Goal: Communication & Community: Answer question/provide support

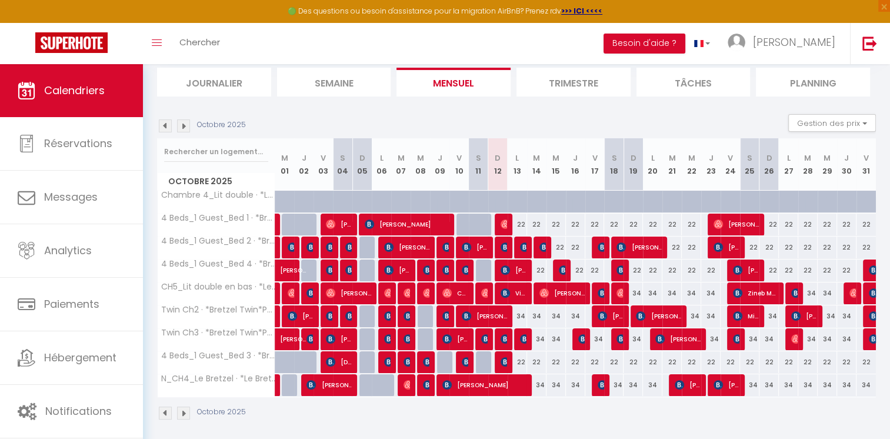
scroll to position [82, 0]
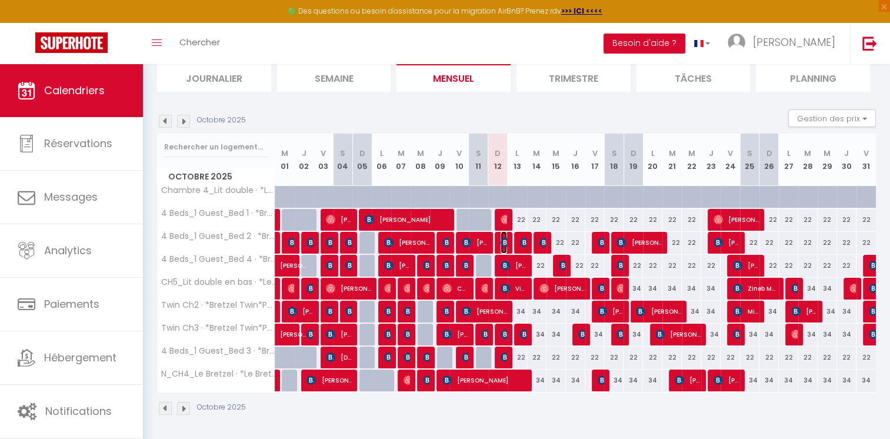
click at [503, 239] on img at bounding box center [505, 242] width 9 height 9
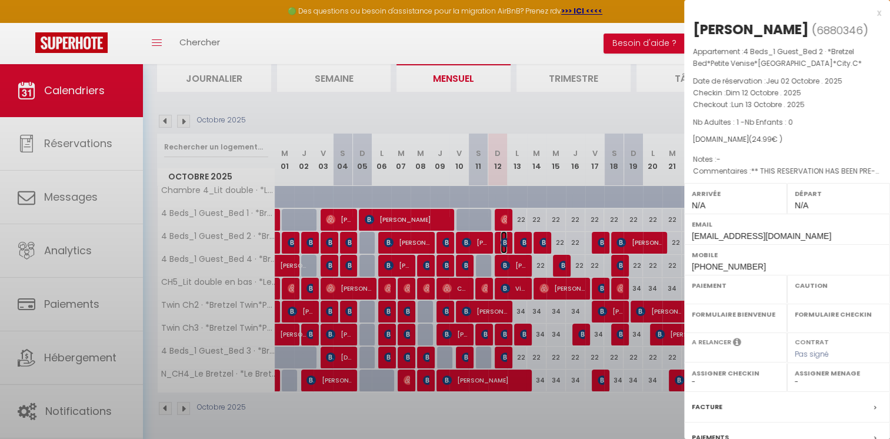
select select "OK"
select select "KO"
select select "0"
select select "1"
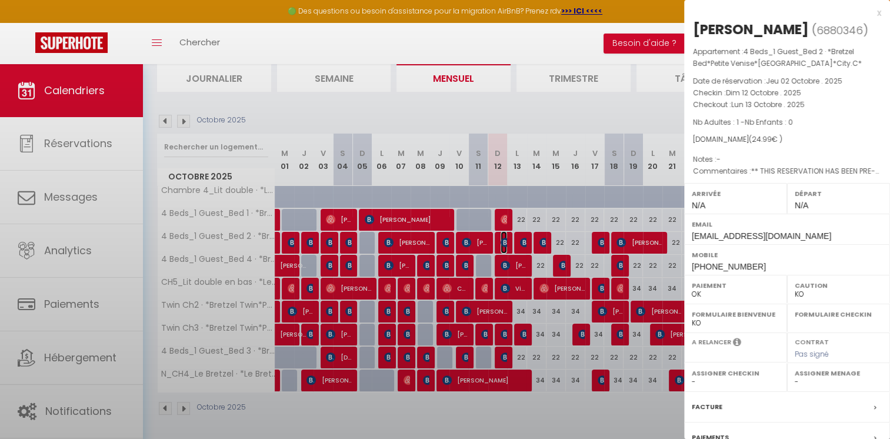
select select
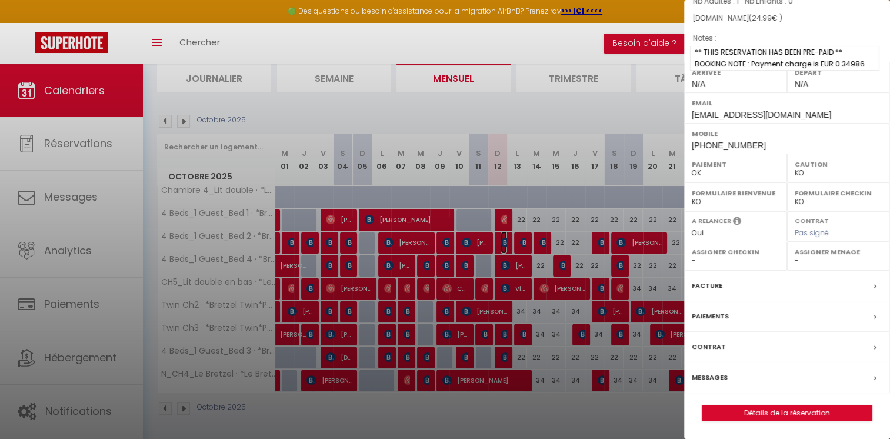
scroll to position [138, 0]
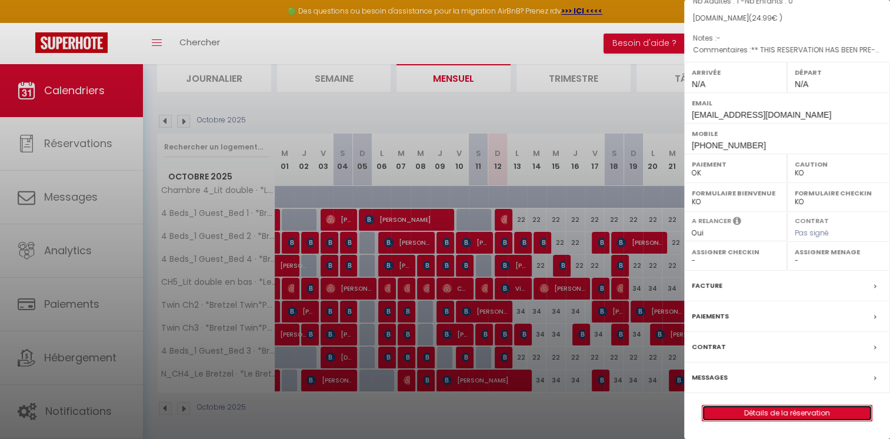
click at [782, 408] on link "Détails de la réservation" at bounding box center [786, 412] width 169 height 15
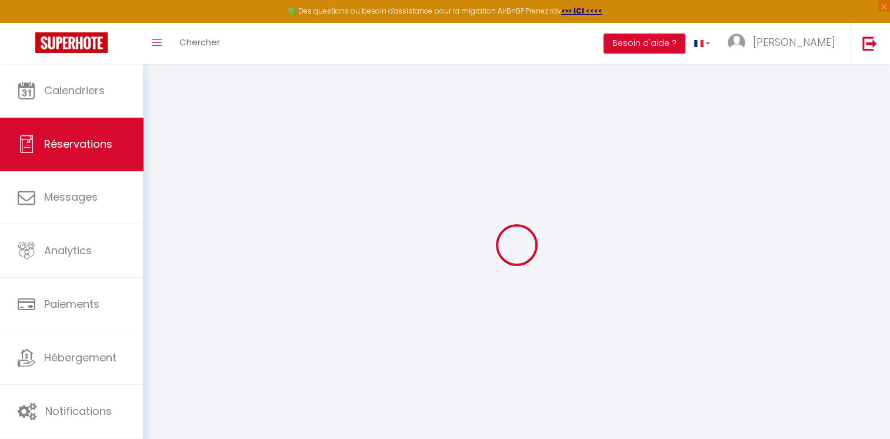
type input "Ana Francisca"
type input "Cunha"
type input "[EMAIL_ADDRESS][DOMAIN_NAME]"
type input "[PHONE_NUMBER]"
type input "."
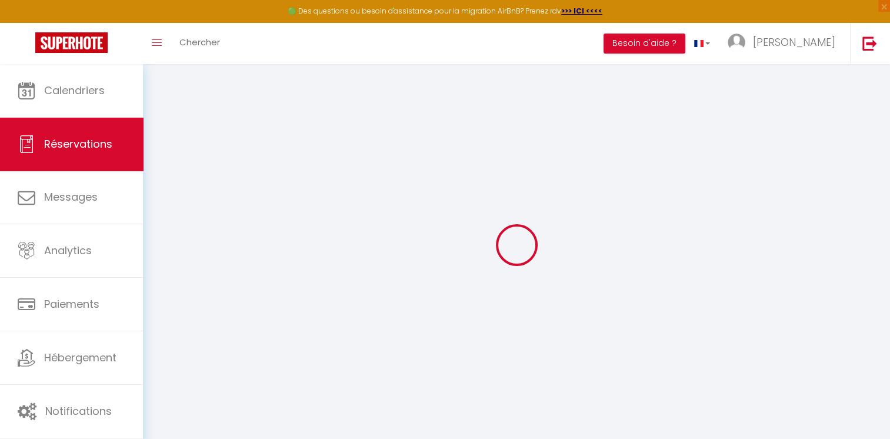
select select "PT"
type input "4.05"
type input "0.35"
select select "62516"
select select "1"
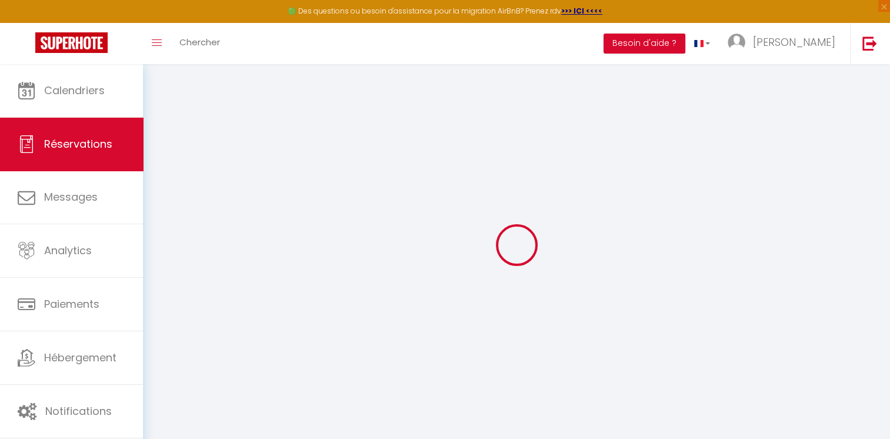
select select
type input "1"
select select "12"
select select
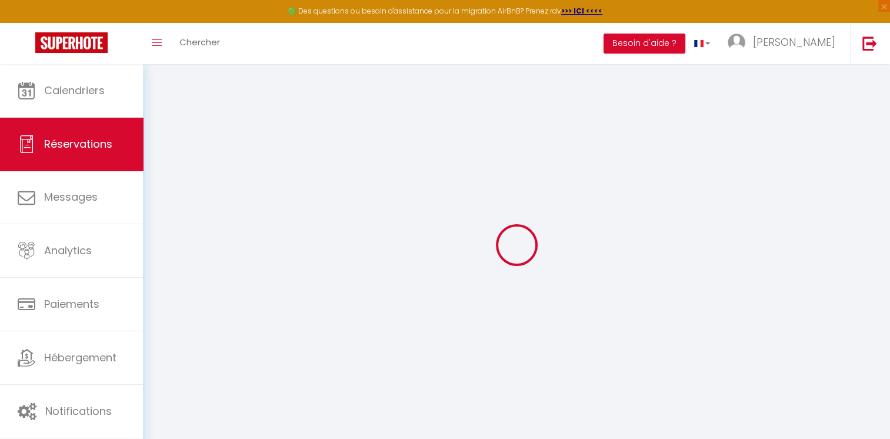
type input "23.8"
checkbox input "false"
type input "0"
select select "2"
type input "0"
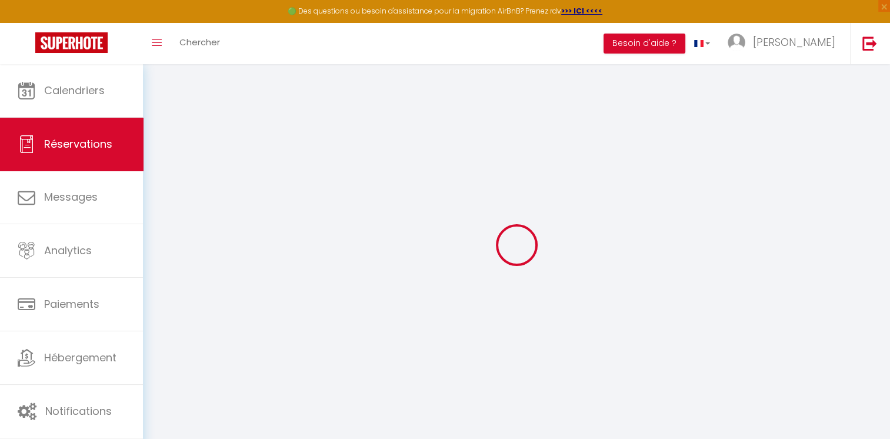
type input "0"
select select
select select "14"
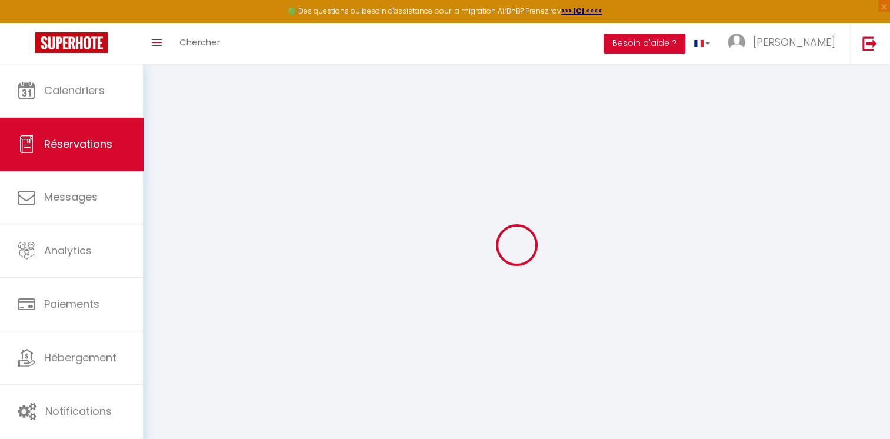
checkbox input "false"
select select
checkbox input "false"
select select
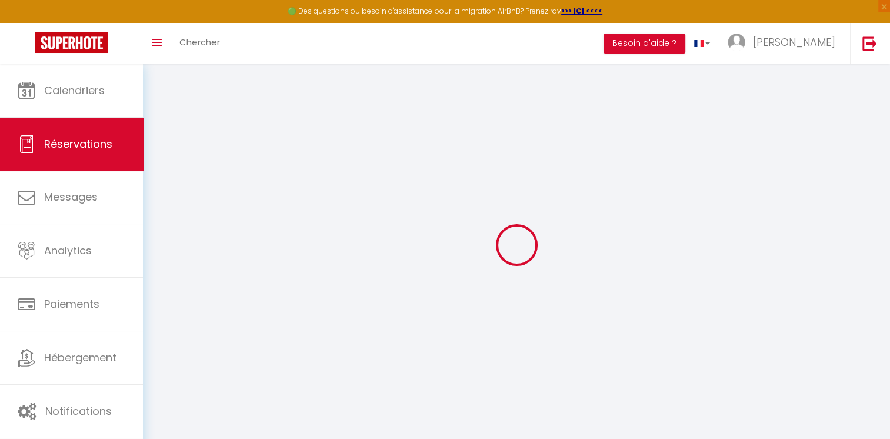
select select
checkbox input "false"
type textarea "** THIS RESERVATION HAS BEEN PRE-PAID ** BOOKING NOTE : Payment charge is EUR 0…"
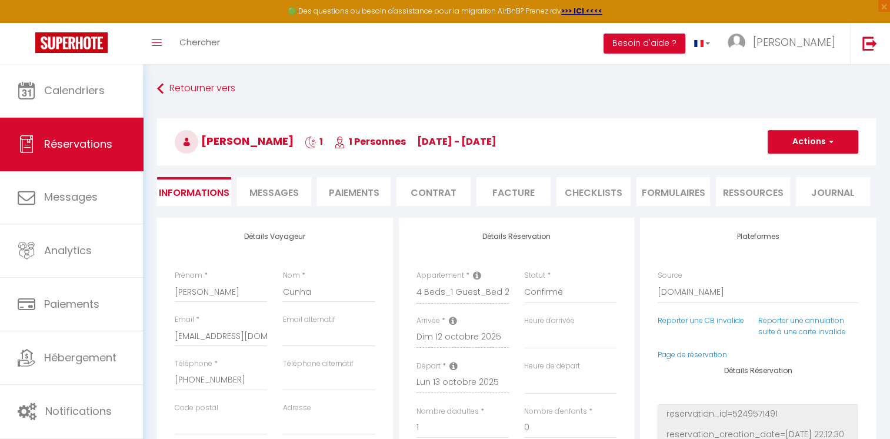
type input "1.19"
select select
checkbox input "false"
select select
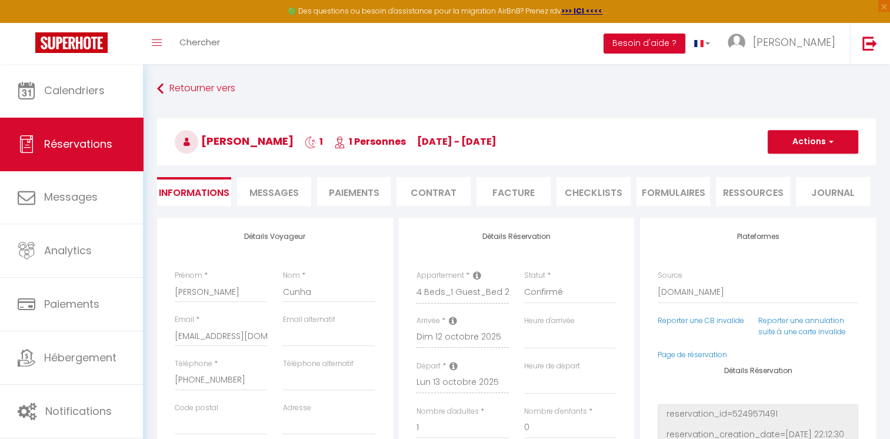
select select
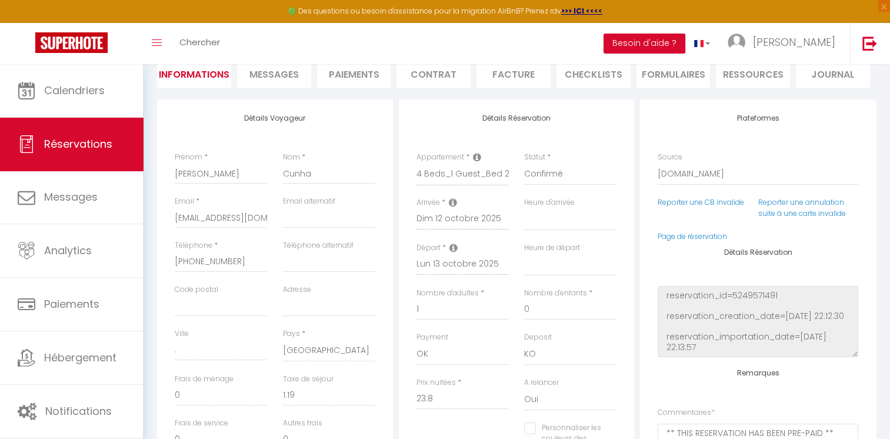
scroll to position [294, 0]
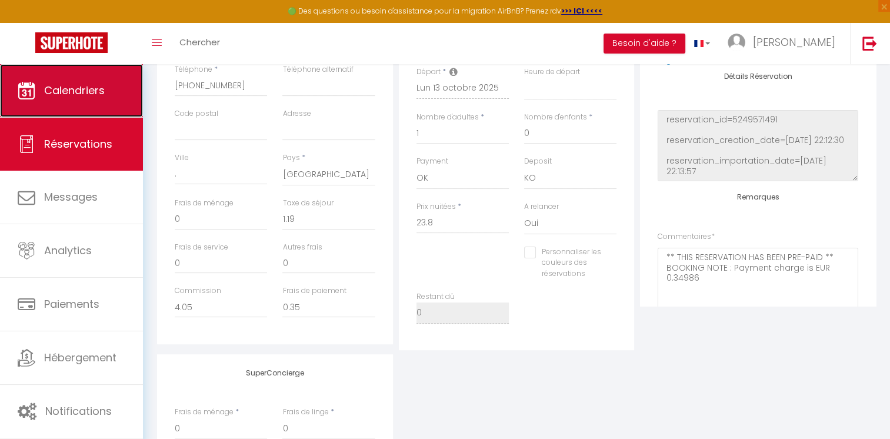
click at [131, 95] on link "Calendriers" at bounding box center [71, 90] width 143 height 53
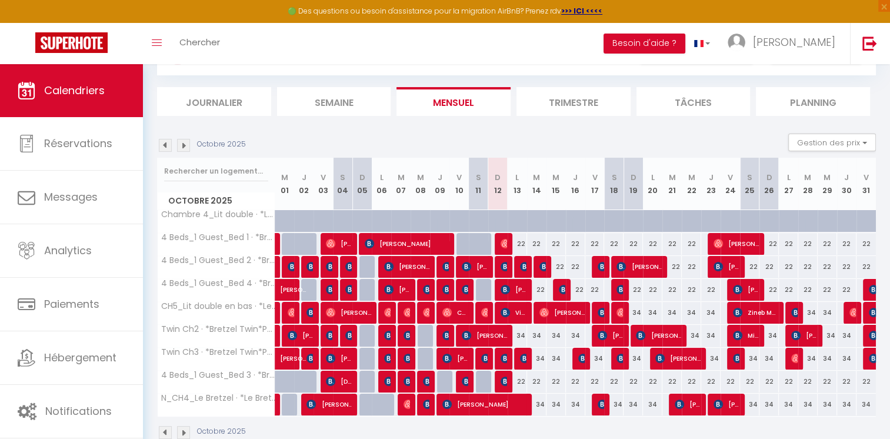
scroll to position [59, 0]
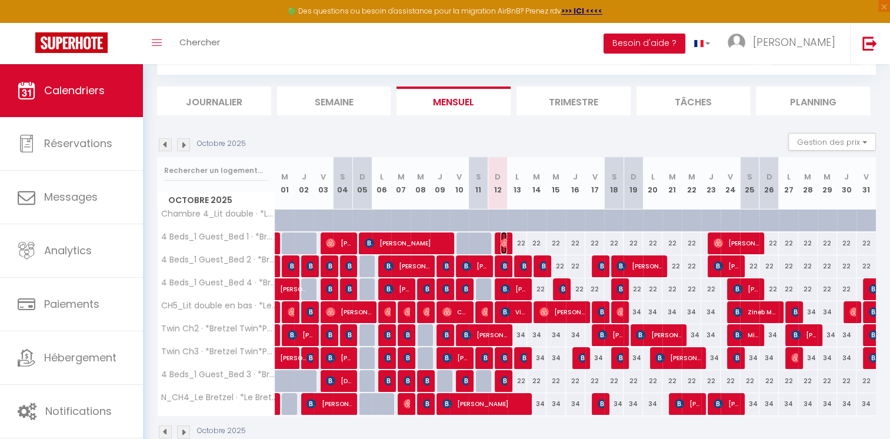
click at [506, 243] on img at bounding box center [505, 242] width 9 height 9
select select "OK"
select select "0"
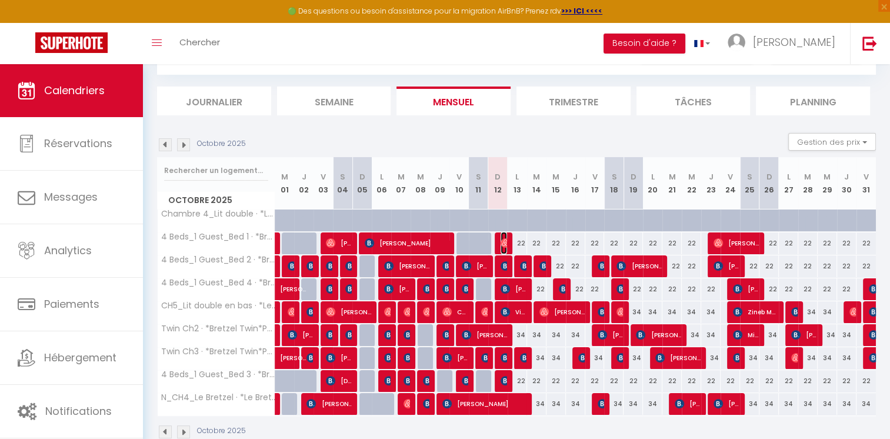
select select "1"
select select
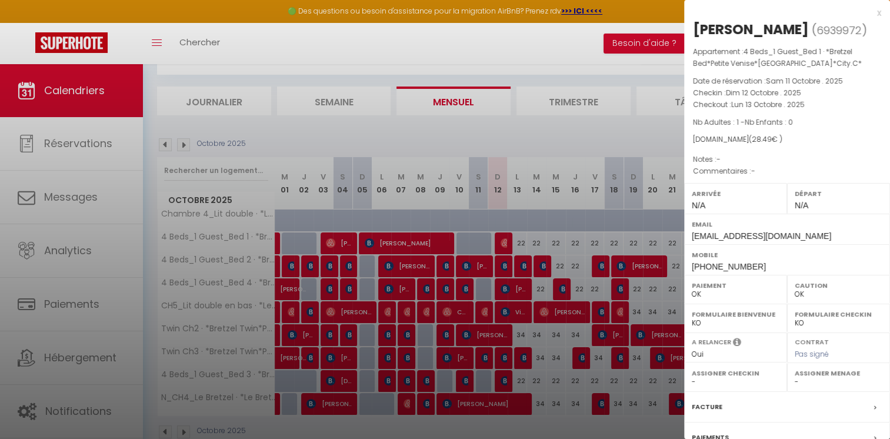
click at [409, 29] on div at bounding box center [445, 219] width 890 height 439
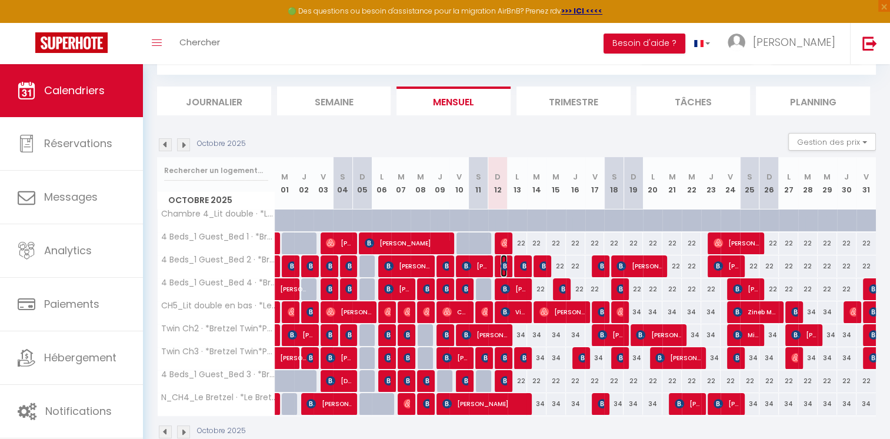
click at [501, 265] on img at bounding box center [505, 265] width 9 height 9
select select "KO"
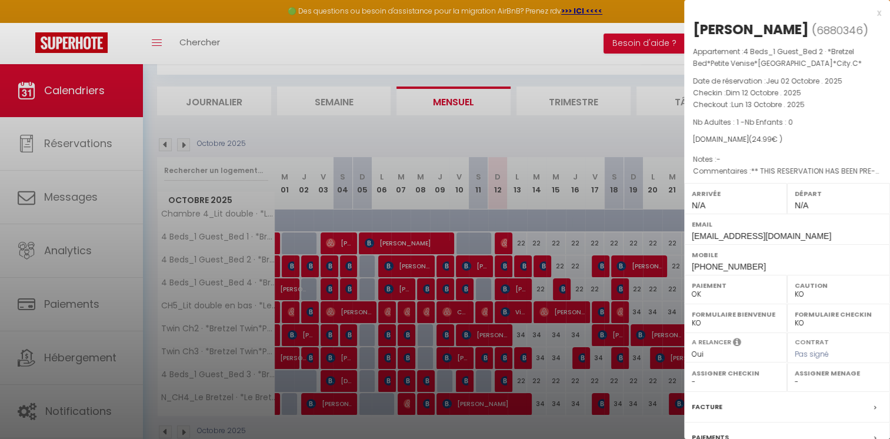
click at [524, 128] on div at bounding box center [445, 219] width 890 height 439
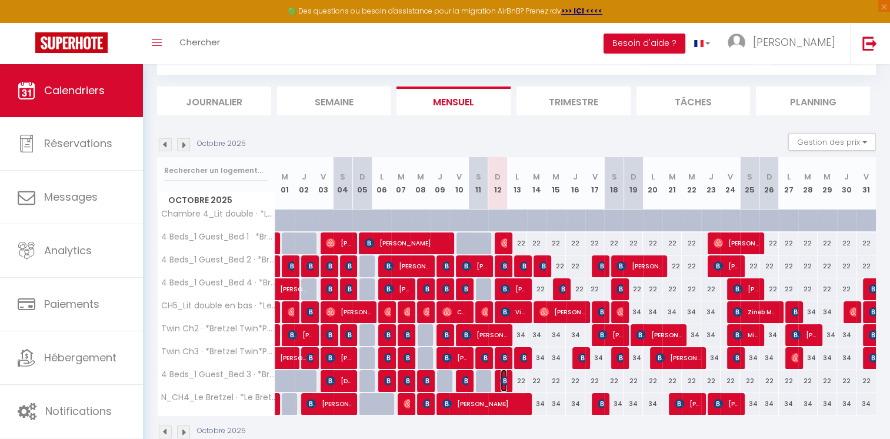
click at [503, 378] on img at bounding box center [505, 380] width 9 height 9
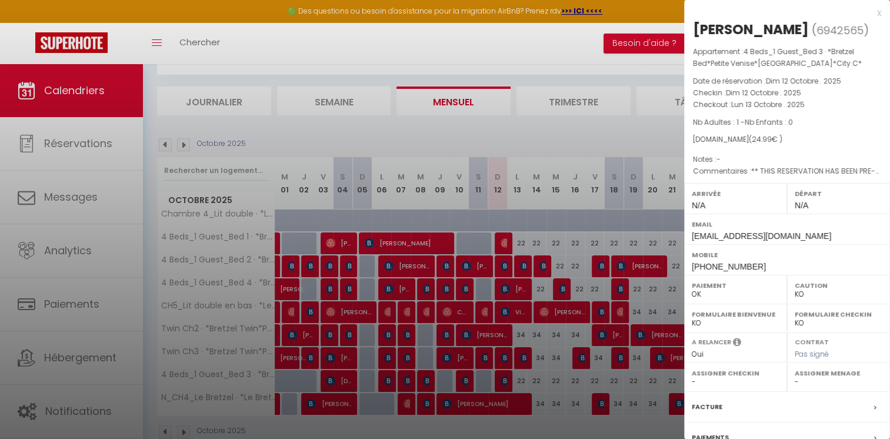
click at [491, 126] on div at bounding box center [445, 219] width 890 height 439
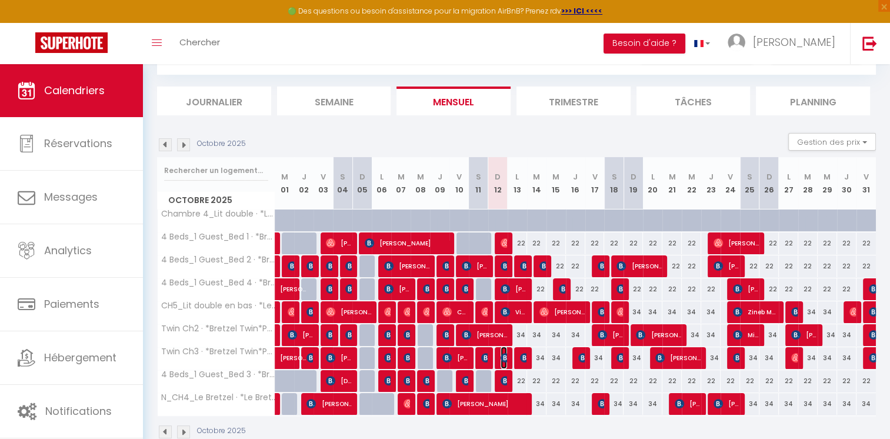
click at [504, 356] on img at bounding box center [505, 357] width 9 height 9
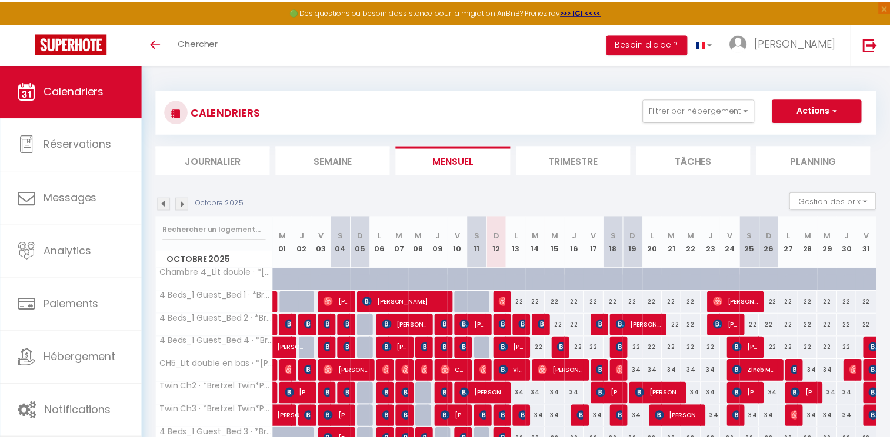
scroll to position [59, 0]
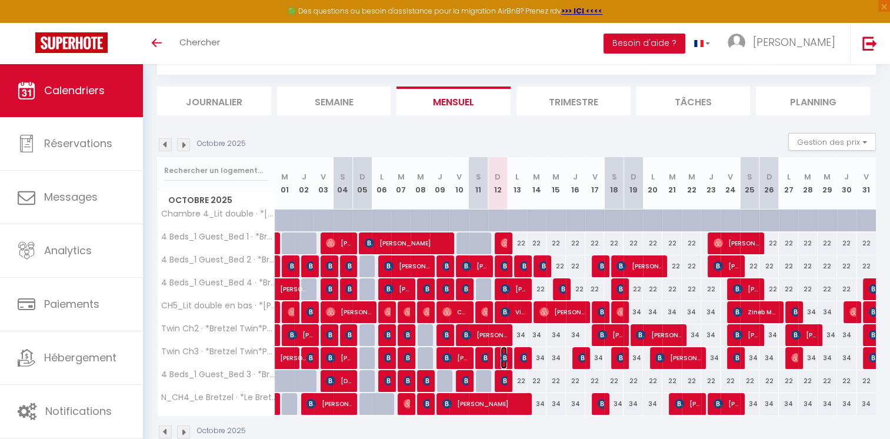
click at [503, 357] on img at bounding box center [505, 357] width 9 height 9
select select "OK"
select select "KO"
select select "0"
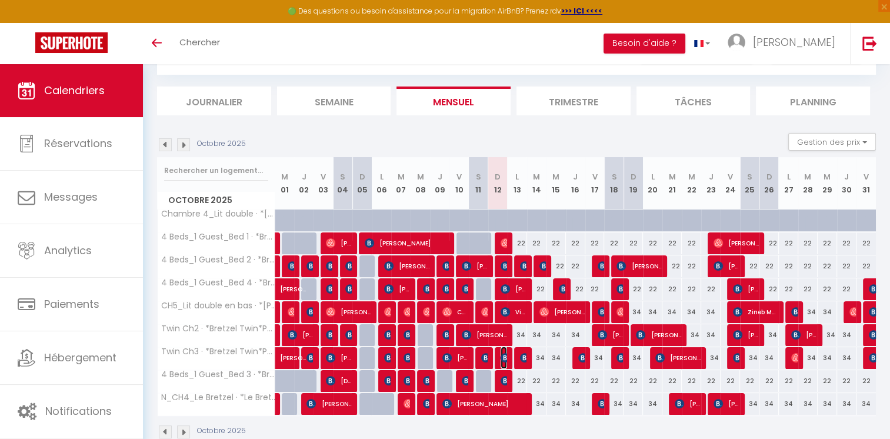
select select "1"
select select
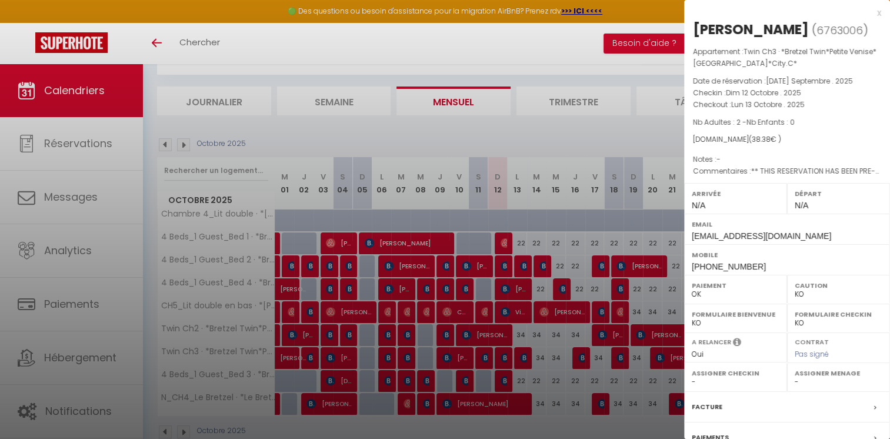
click at [517, 128] on div at bounding box center [445, 219] width 890 height 439
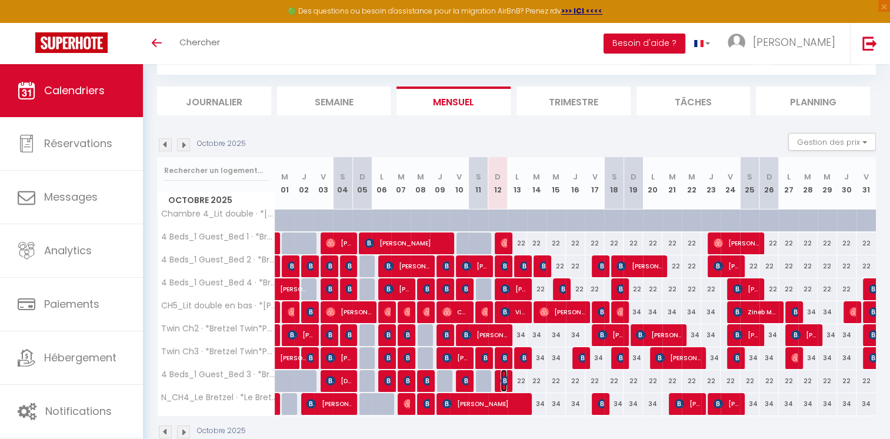
click at [502, 376] on img at bounding box center [505, 380] width 9 height 9
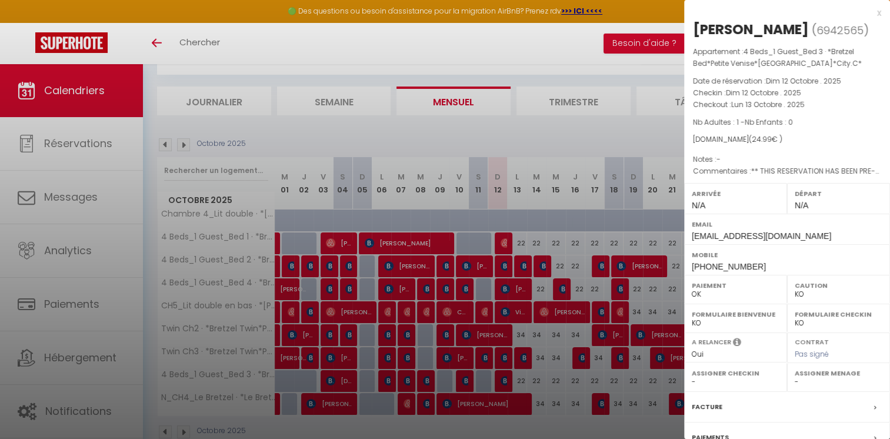
click at [540, 124] on div at bounding box center [445, 219] width 890 height 439
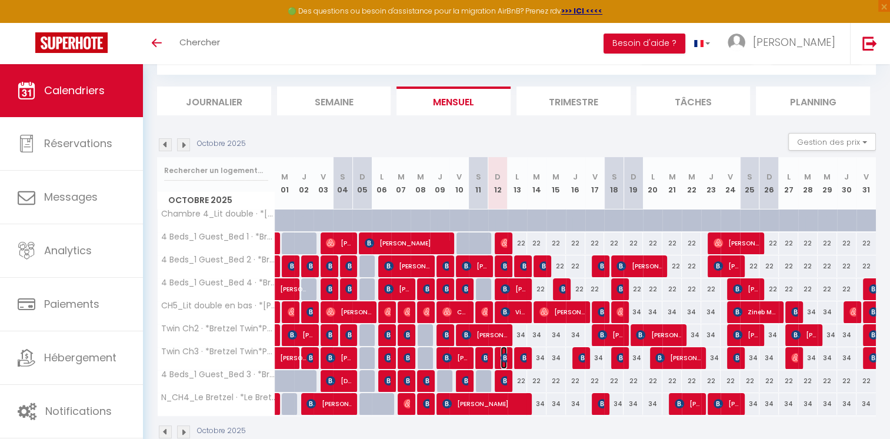
click at [502, 353] on img at bounding box center [505, 357] width 9 height 9
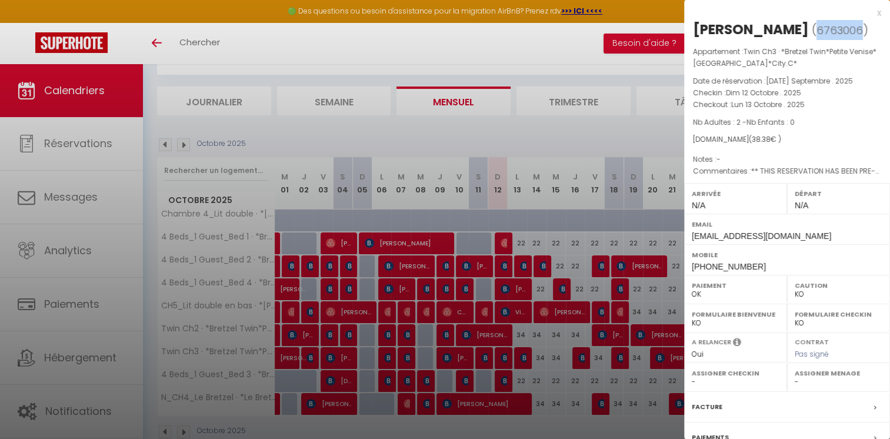
drag, startPoint x: 821, startPoint y: 28, endPoint x: 776, endPoint y: 28, distance: 44.7
click at [816, 28] on span "6763006" at bounding box center [839, 30] width 46 height 15
copy span "6763006"
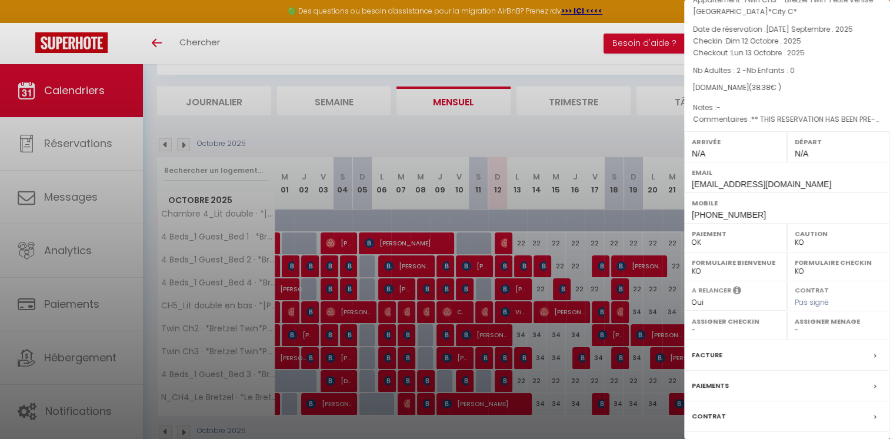
scroll to position [119, 0]
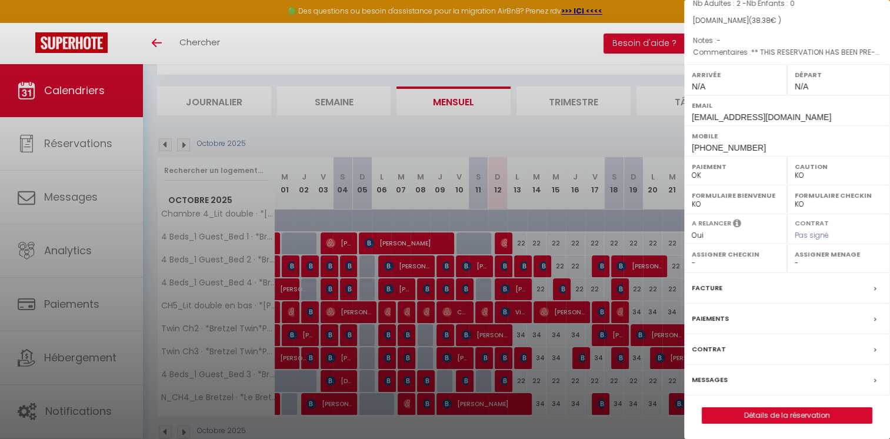
click at [713, 375] on label "Messages" at bounding box center [710, 379] width 36 height 12
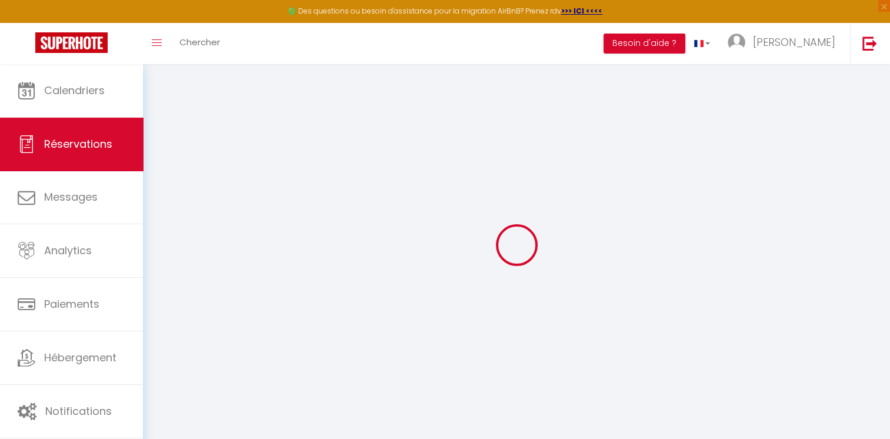
select select
checkbox input "false"
select select
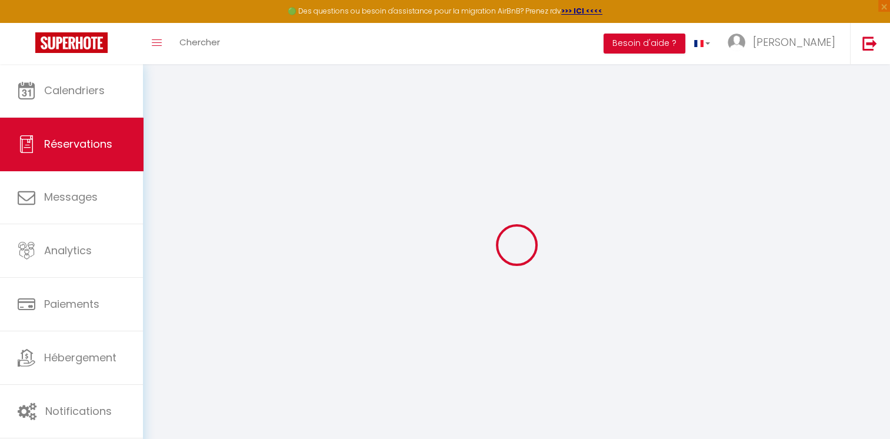
checkbox input "false"
type textarea "** THIS RESERVATION HAS BEEN PRE-PAID ** BOOKING NOTE : Payment charge is EUR 0…"
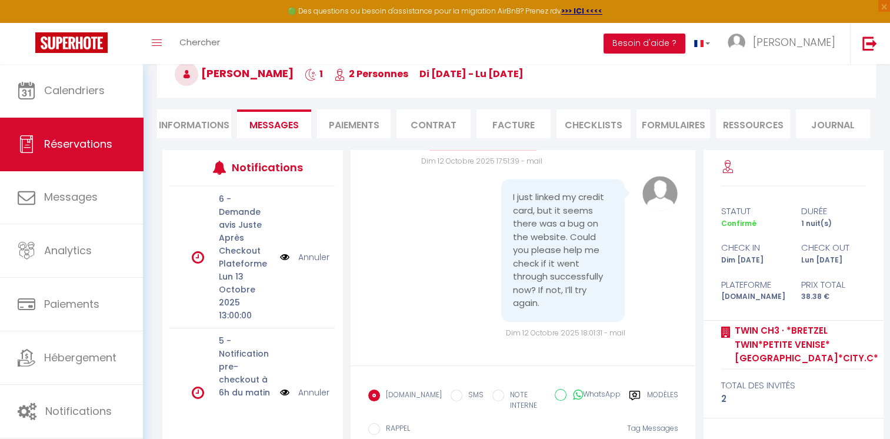
scroll to position [136, 0]
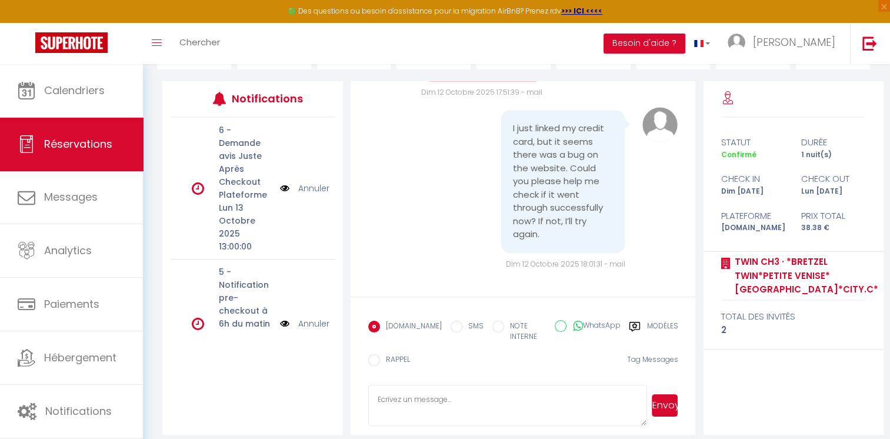
click at [501, 389] on textarea at bounding box center [507, 405] width 279 height 41
paste textarea "The payment failed due to insufficient funds."
click at [373, 389] on textarea "The payment failed due to insufficient funds."" at bounding box center [507, 405] width 279 height 41
type textarea ""The payment failed due to insufficient funds.""
click at [670, 396] on button "Envoyer" at bounding box center [665, 405] width 26 height 22
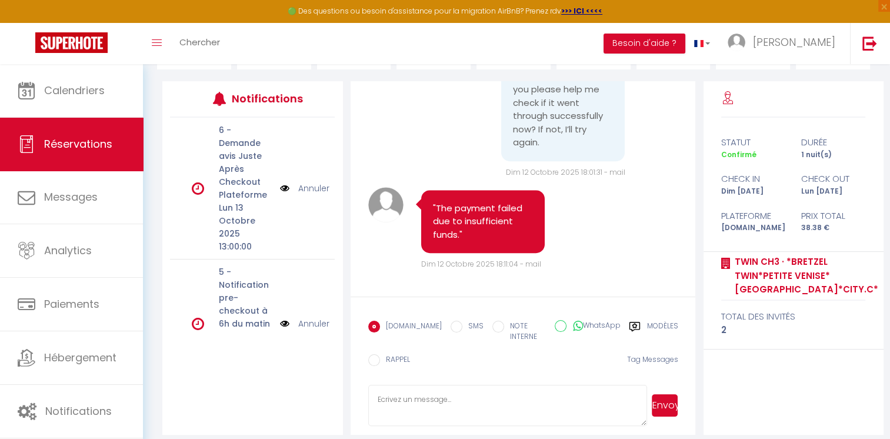
scroll to position [10681, 0]
click at [416, 392] on textarea at bounding box center [507, 405] width 279 height 41
click at [539, 408] on textarea "You can try with another bank card or sending the link to another person who ca…" at bounding box center [507, 405] width 279 height 41
click at [500, 390] on textarea "You can try with another bank card or sending the link to another person who ca…" at bounding box center [507, 405] width 279 height 41
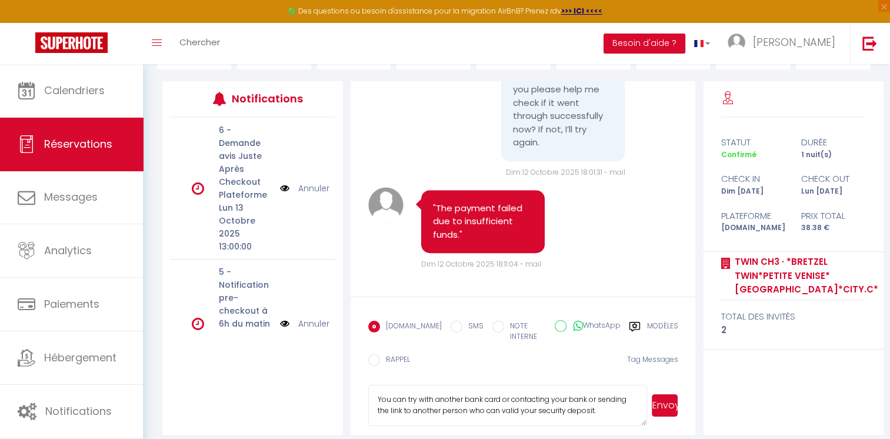
click at [619, 401] on textarea "You can try with another bank card or contacting your bank or sending the link …" at bounding box center [507, 405] width 279 height 41
type textarea "You can try with another bank card or contacting your bank or sending the link …"
click at [668, 394] on button "Envoyer" at bounding box center [665, 405] width 26 height 22
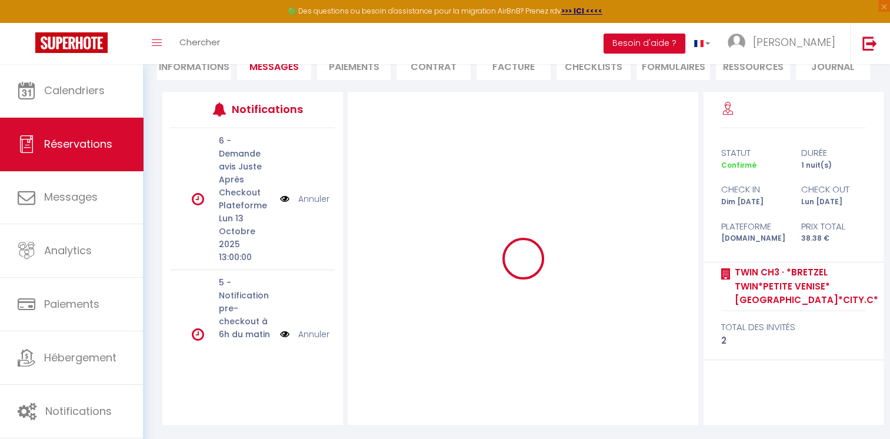
scroll to position [126, 0]
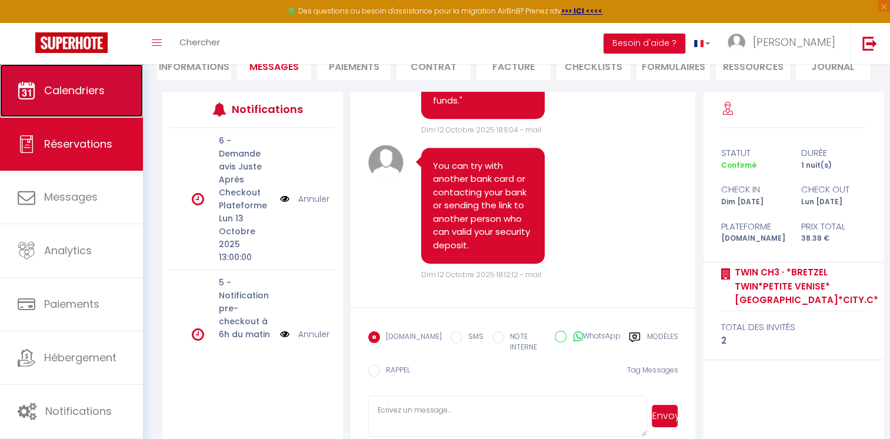
click at [45, 81] on link "Calendriers" at bounding box center [71, 90] width 143 height 53
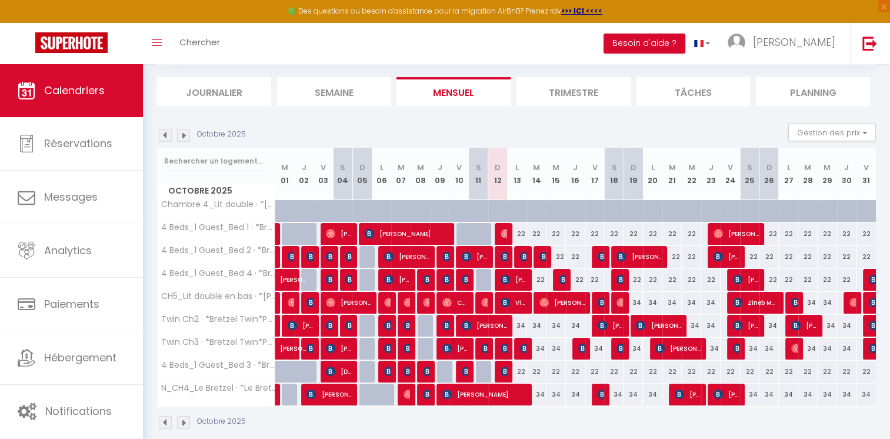
scroll to position [82, 0]
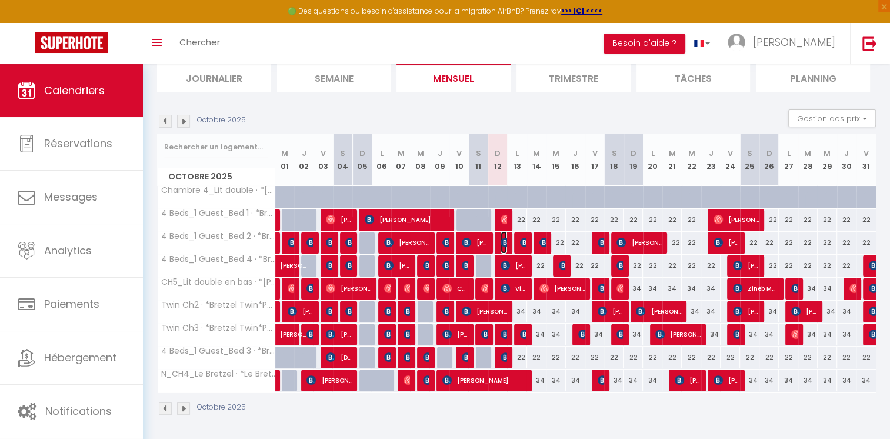
click at [503, 243] on img at bounding box center [505, 242] width 9 height 9
select select "OK"
select select "KO"
select select "0"
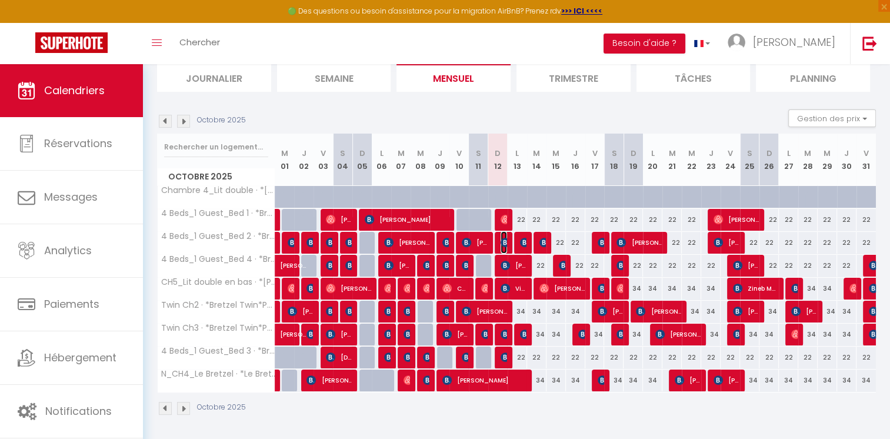
select select "1"
select select
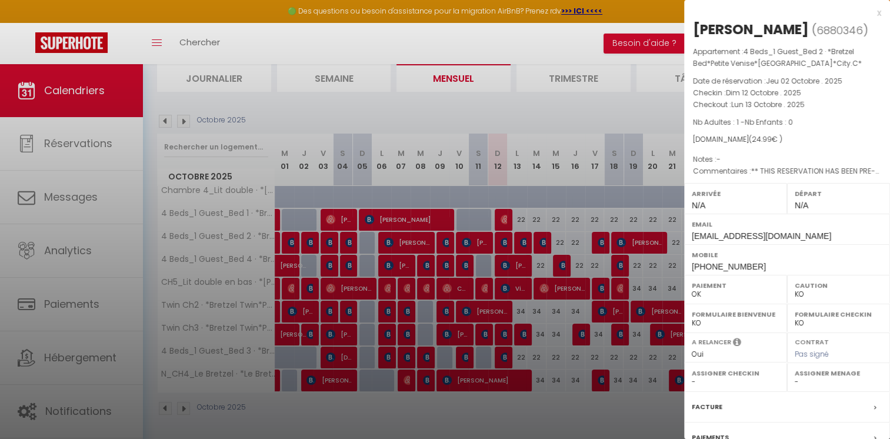
click at [525, 111] on div at bounding box center [445, 219] width 890 height 439
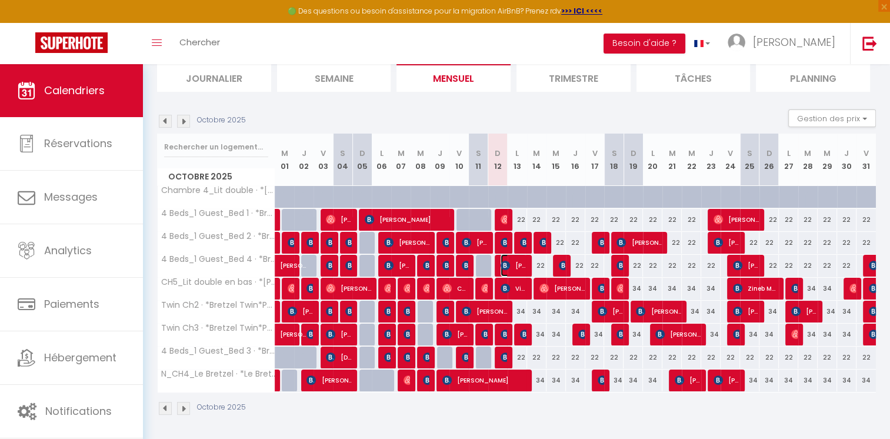
click at [510, 259] on span "[PERSON_NAME] [PERSON_NAME] Gründken" at bounding box center [514, 265] width 26 height 22
select select "OK"
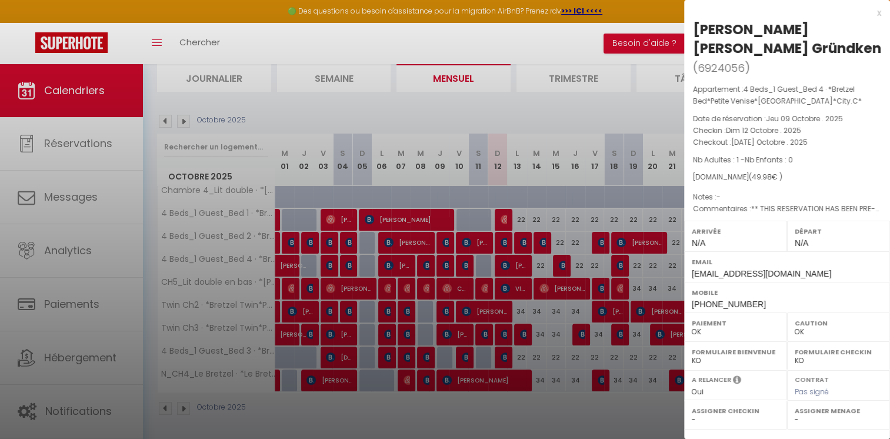
click at [580, 116] on div at bounding box center [445, 219] width 890 height 439
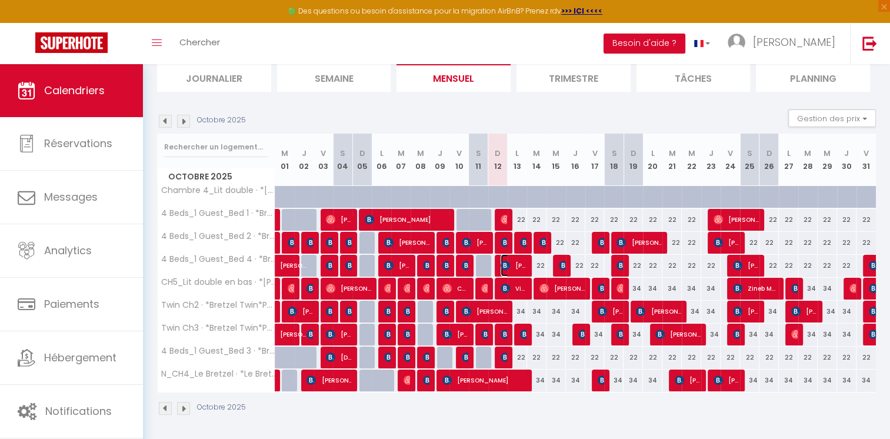
click at [513, 261] on span "[PERSON_NAME] [PERSON_NAME] Gründken" at bounding box center [514, 265] width 26 height 22
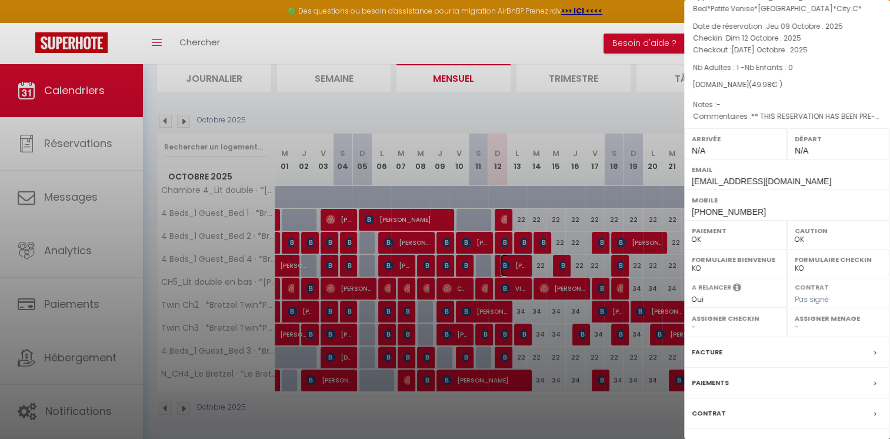
scroll to position [138, 0]
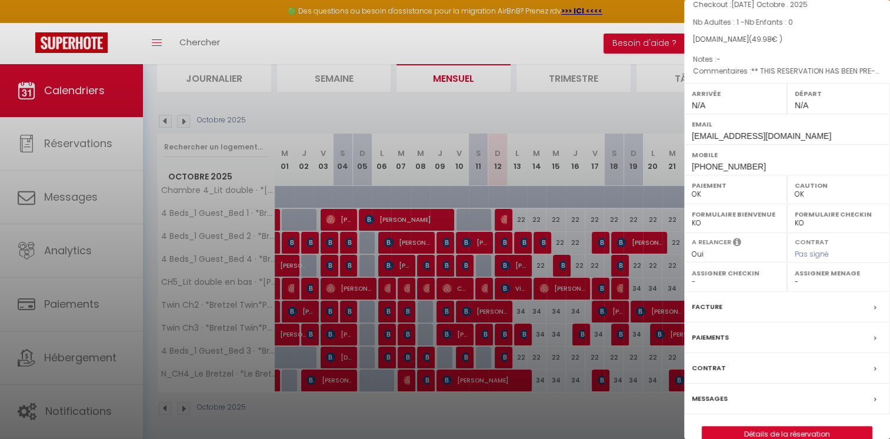
click at [709, 392] on label "Messages" at bounding box center [710, 398] width 36 height 12
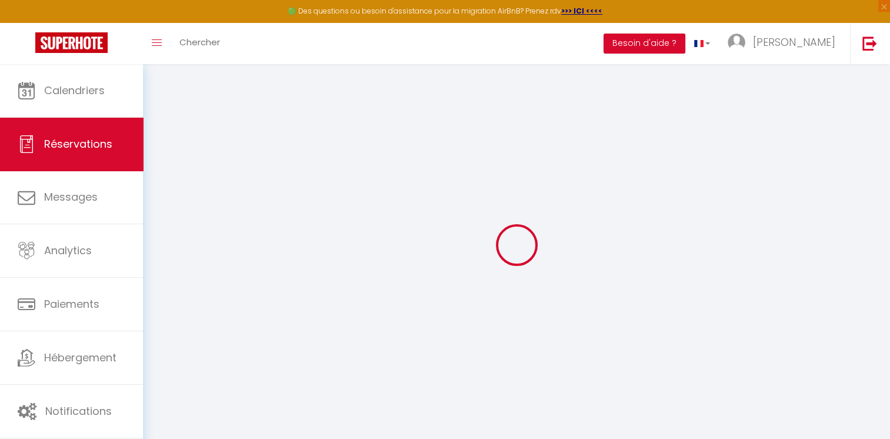
select select
checkbox input "false"
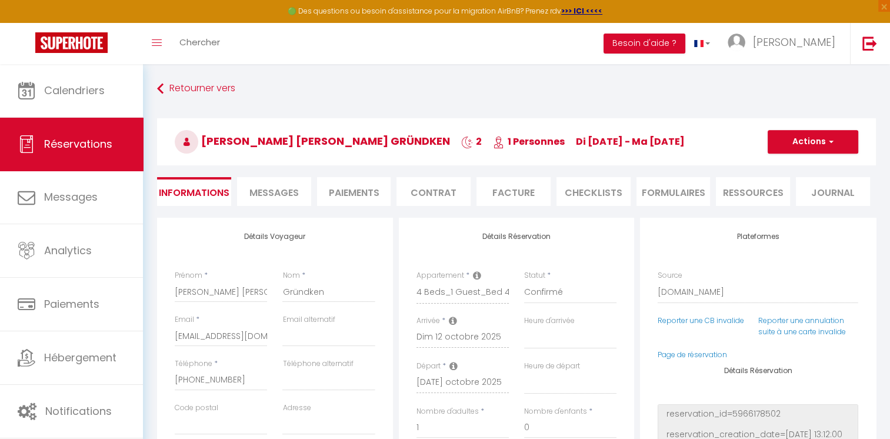
select select
checkbox input "false"
type textarea "** THIS RESERVATION HAS BEEN PRE-PAID ** Reservation has a cancellation grace p…"
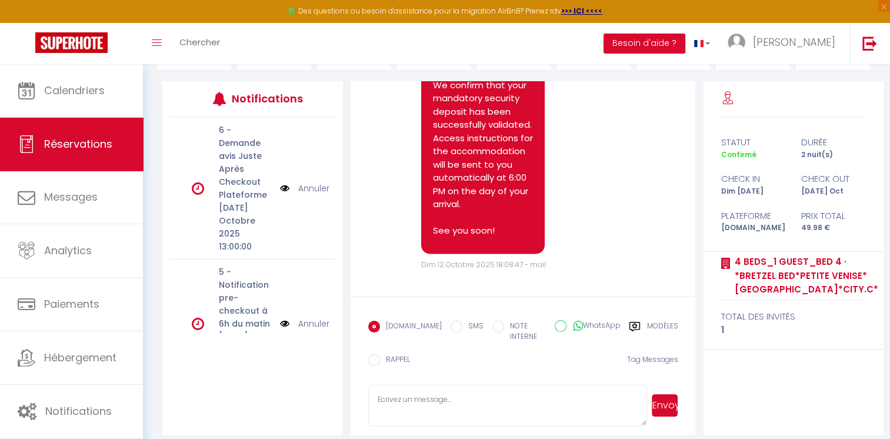
scroll to position [136, 0]
click at [646, 323] on label "Modèles" at bounding box center [661, 333] width 31 height 24
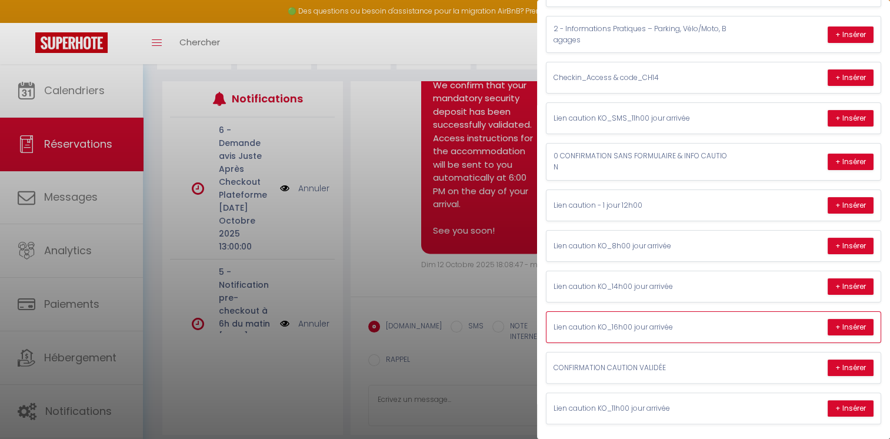
scroll to position [0, 0]
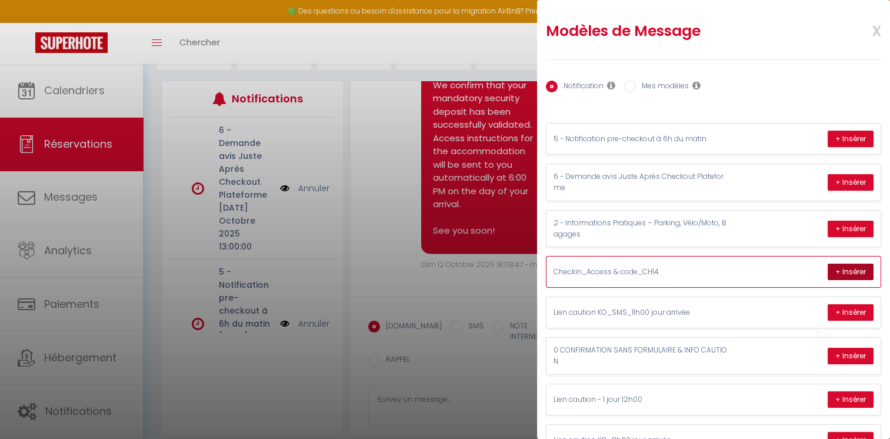
click at [842, 271] on button "+ Insérer" at bounding box center [851, 271] width 46 height 16
type textarea "Lorem Ipsum Dolorsita, 🔑 Consec ad eli seddoeiusmodt: I utlaboree d magn-aliqu …"
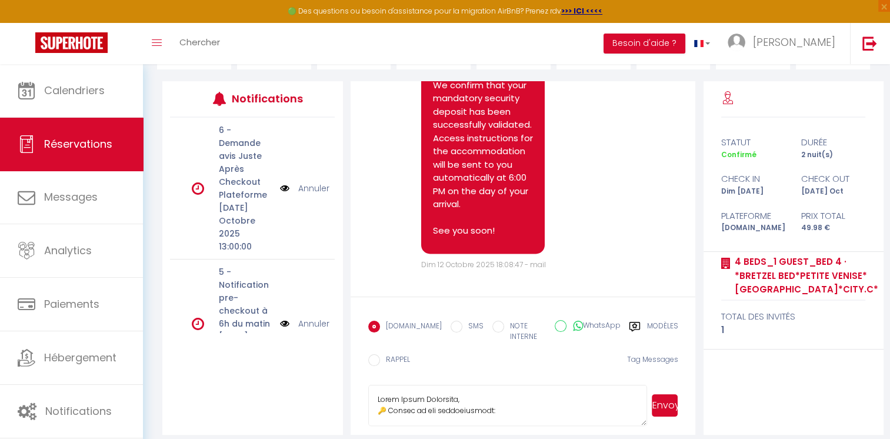
click at [669, 400] on button "Envoyer" at bounding box center [665, 405] width 26 height 22
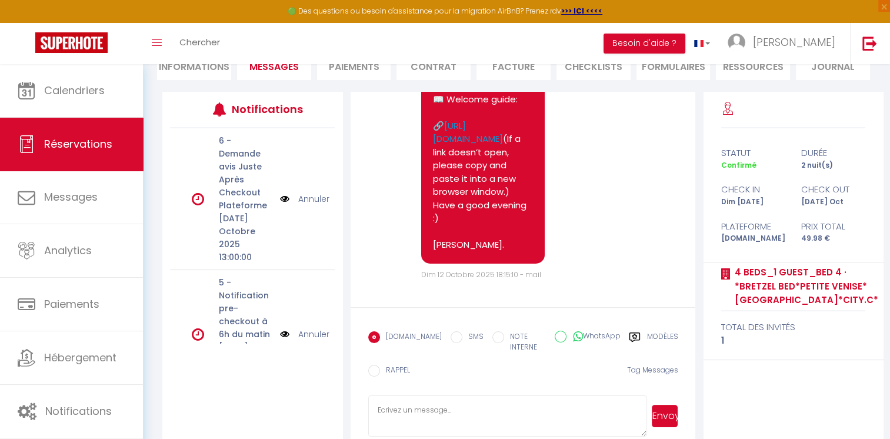
scroll to position [14113, 0]
click at [636, 339] on icon at bounding box center [634, 336] width 11 height 9
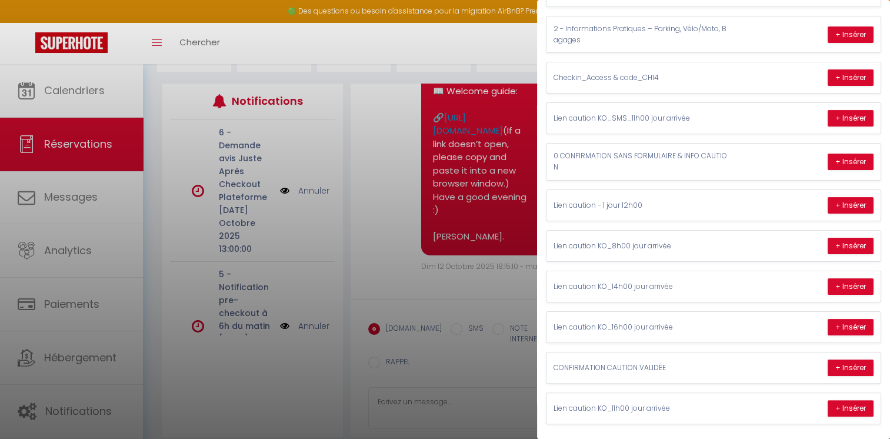
scroll to position [136, 0]
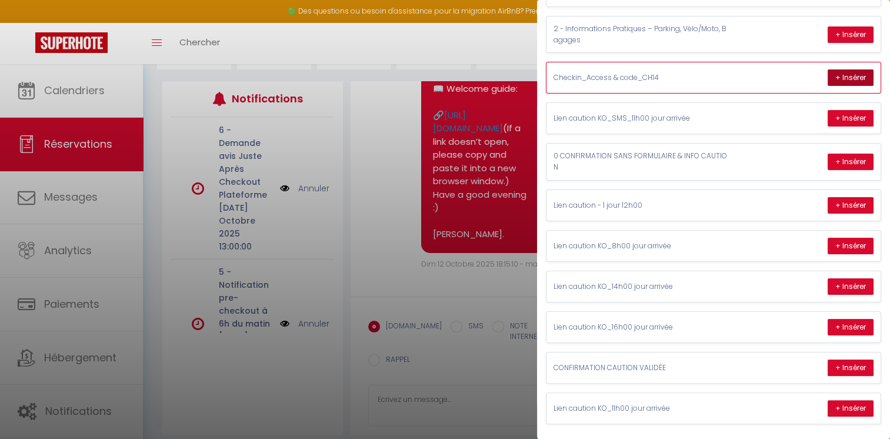
click at [842, 77] on button "+ Insérer" at bounding box center [851, 77] width 46 height 16
type textarea "Lorem Ipsum Dolorsita, 🔑 Consec ad eli seddoeiusmodt: I utlaboree d magn-aliqu …"
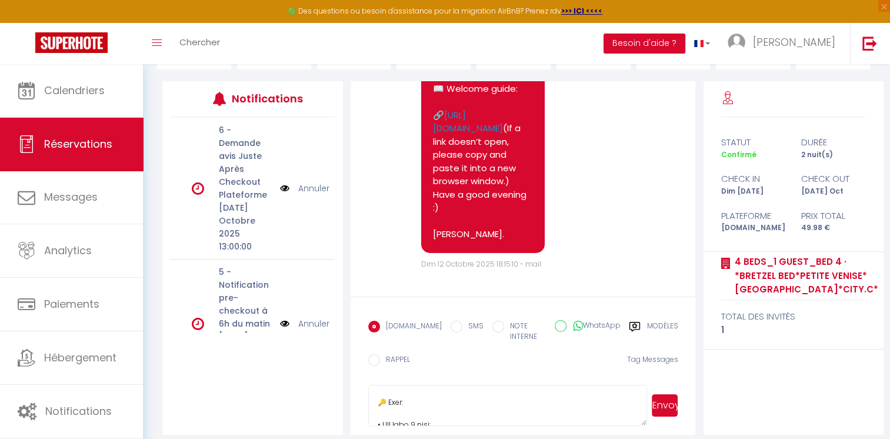
scroll to position [997, 0]
drag, startPoint x: 376, startPoint y: 389, endPoint x: 519, endPoint y: 434, distance: 149.2
click at [519, 434] on div "Retourner vers [PERSON_NAME] [PERSON_NAME] Gründken 2 1 Personnes di [DATE] - m…" at bounding box center [516, 188] width 747 height 521
click at [555, 326] on input "WhatsApp" at bounding box center [561, 326] width 12 height 12
radio input "true"
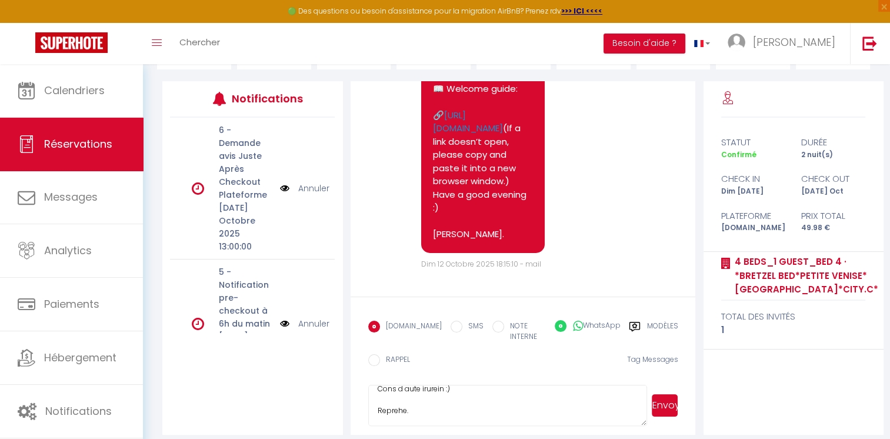
radio input "false"
click at [667, 394] on button "Envoyer" at bounding box center [665, 405] width 26 height 22
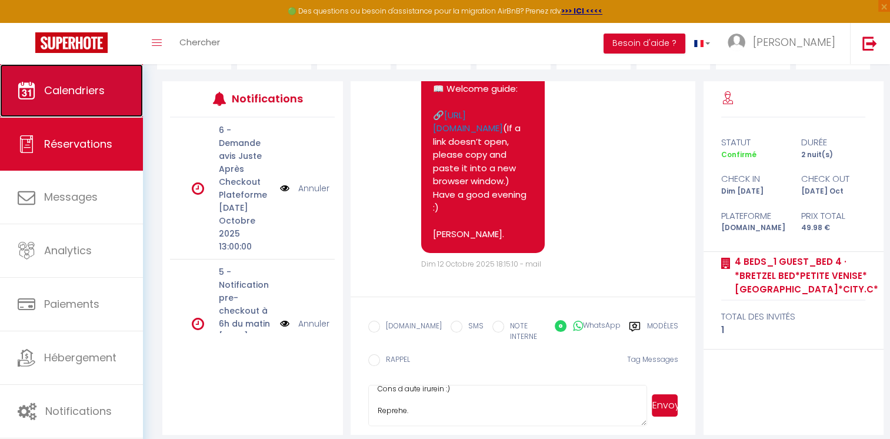
click at [116, 86] on link "Calendriers" at bounding box center [71, 90] width 143 height 53
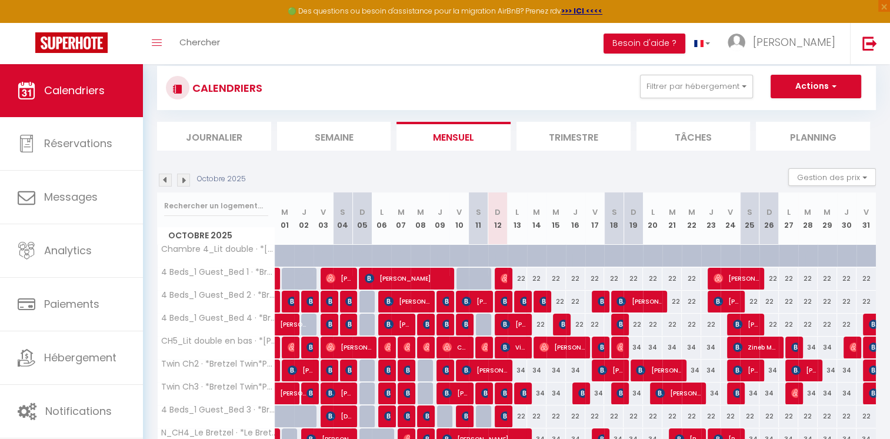
scroll to position [82, 0]
